Goal: Transaction & Acquisition: Purchase product/service

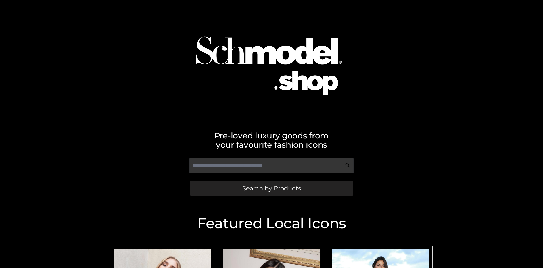
click at [271, 188] on span "Search by Products" at bounding box center [271, 188] width 59 height 6
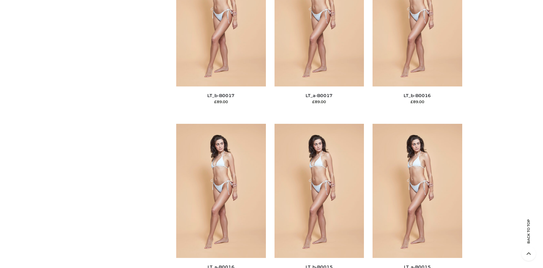
scroll to position [1930, 0]
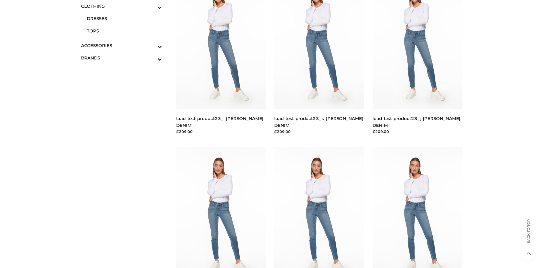
click at [124, 18] on span "DRESSES" at bounding box center [124, 18] width 75 height 7
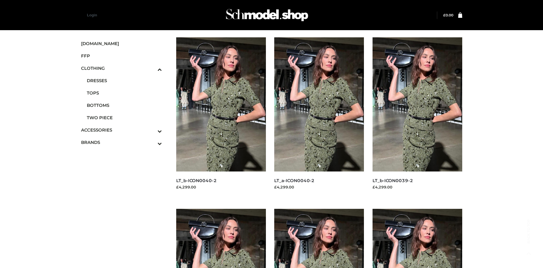
scroll to position [444, 0]
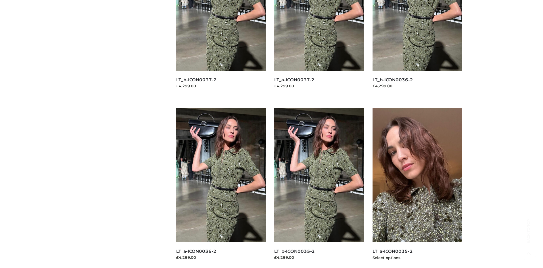
click at [417, 188] on img at bounding box center [417, 175] width 90 height 134
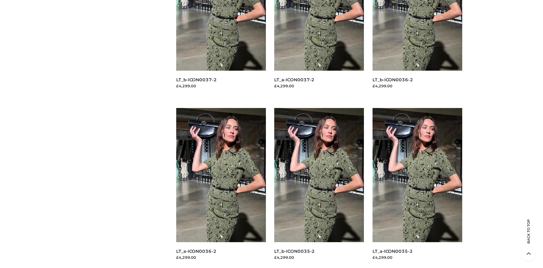
scroll to position [0, 0]
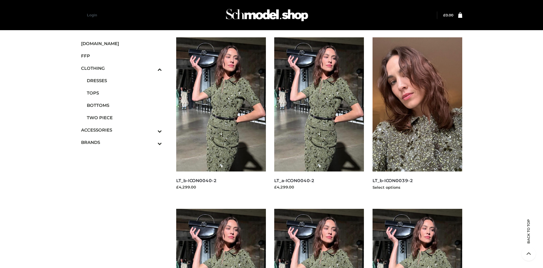
click at [417, 117] on img at bounding box center [417, 104] width 90 height 134
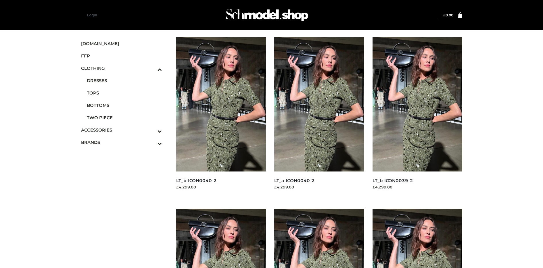
scroll to position [444, 0]
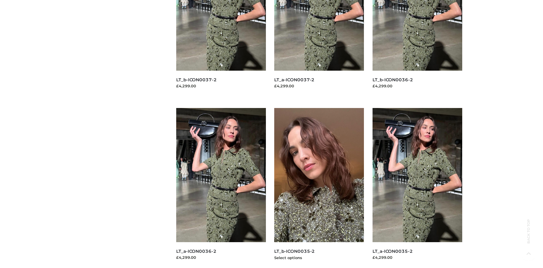
click at [319, 188] on img at bounding box center [319, 175] width 90 height 134
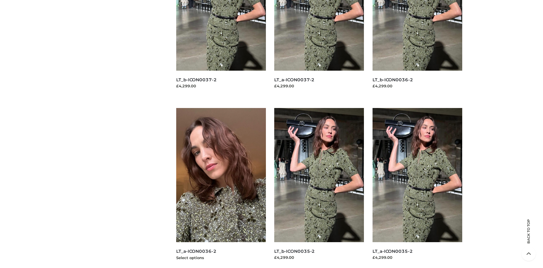
click at [221, 188] on img at bounding box center [221, 175] width 90 height 134
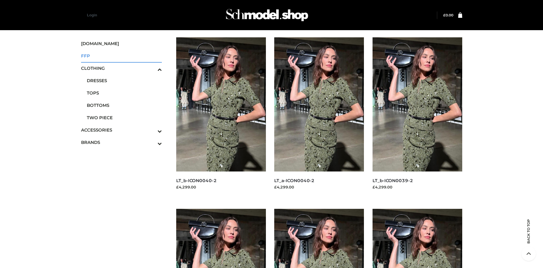
click at [121, 56] on span "FFP" at bounding box center [121, 56] width 81 height 7
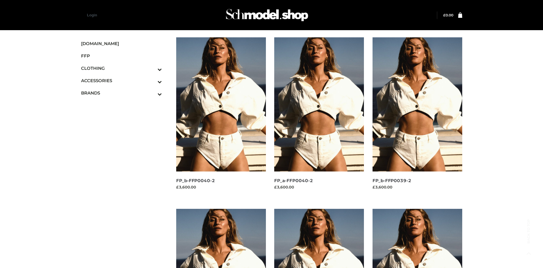
scroll to position [444, 0]
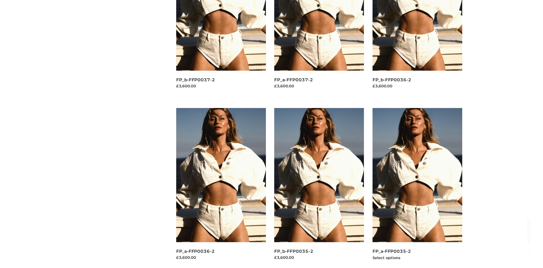
click at [417, 188] on img at bounding box center [417, 175] width 90 height 134
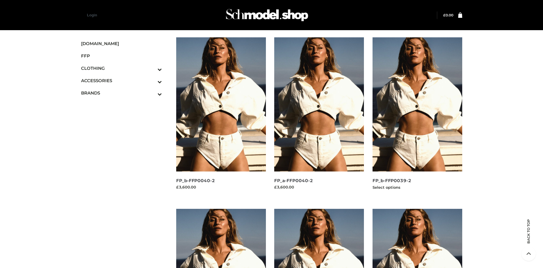
click at [417, 117] on img at bounding box center [417, 104] width 90 height 134
click at [221, 117] on img at bounding box center [221, 104] width 90 height 134
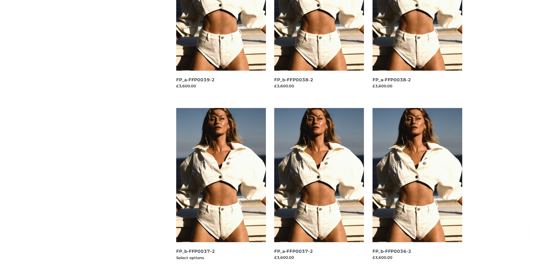
click at [221, 188] on img at bounding box center [221, 175] width 90 height 134
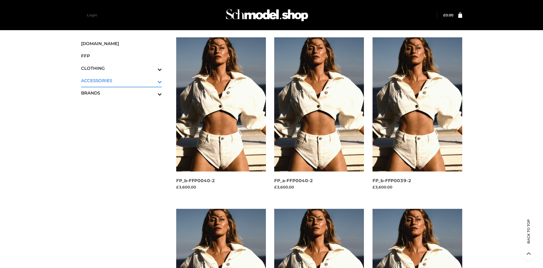
click at [152, 80] on icon "Toggle Submenu" at bounding box center [129, 81] width 64 height 7
click at [0, 0] on span "BAGS" at bounding box center [0, 0] width 0 height 0
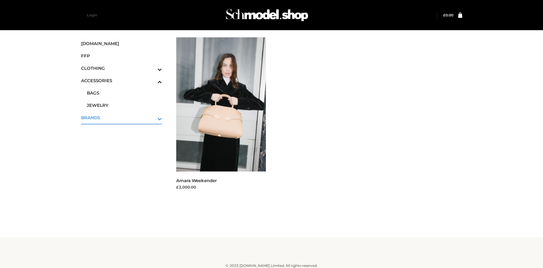
click at [152, 117] on icon "Toggle Submenu" at bounding box center [129, 118] width 64 height 7
click at [124, 117] on span "PARKERSMITH" at bounding box center [124, 117] width 75 height 7
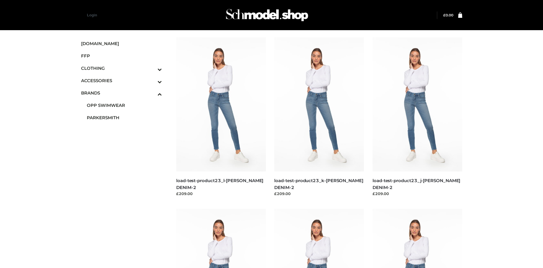
scroll to position [444, 0]
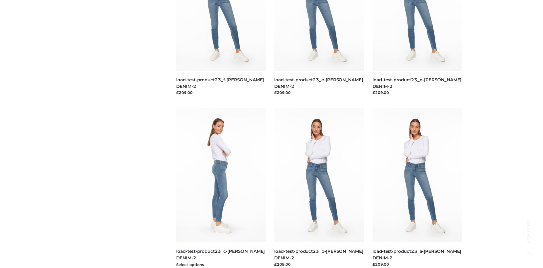
click at [221, 188] on img at bounding box center [221, 175] width 90 height 134
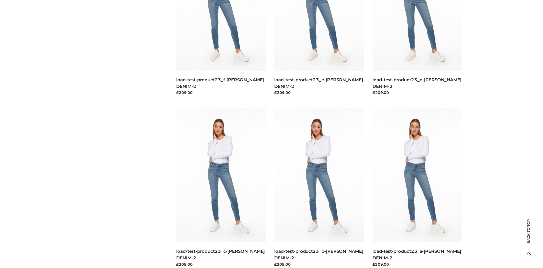
scroll to position [0, 0]
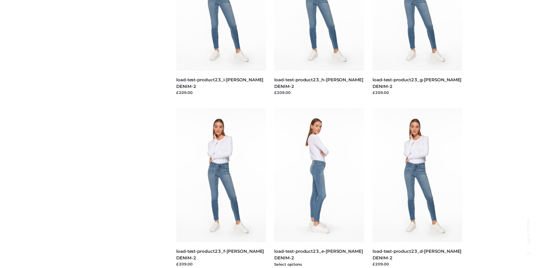
click at [319, 188] on img at bounding box center [319, 175] width 90 height 134
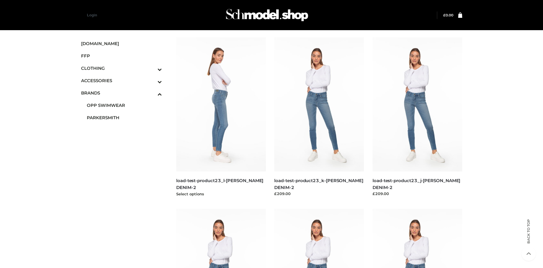
click at [221, 117] on img at bounding box center [221, 104] width 90 height 134
